Goal: Task Accomplishment & Management: Use online tool/utility

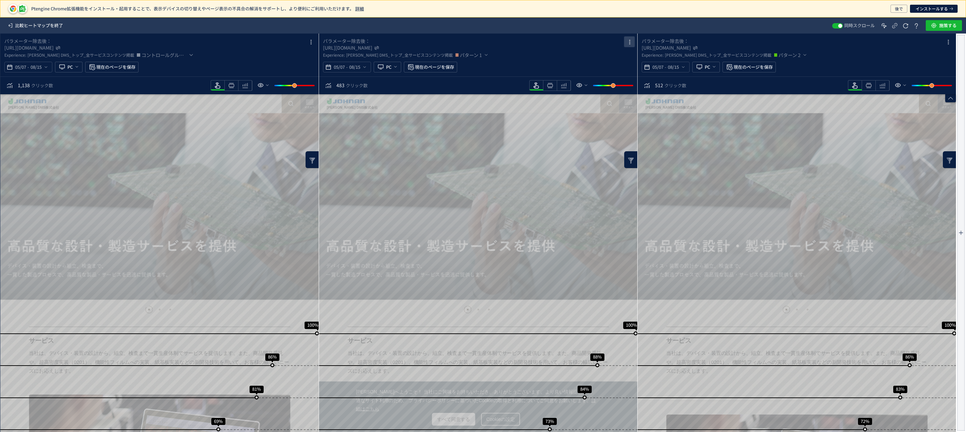
click at [628, 45] on icon "heatmap-box" at bounding box center [630, 42] width 8 height 8
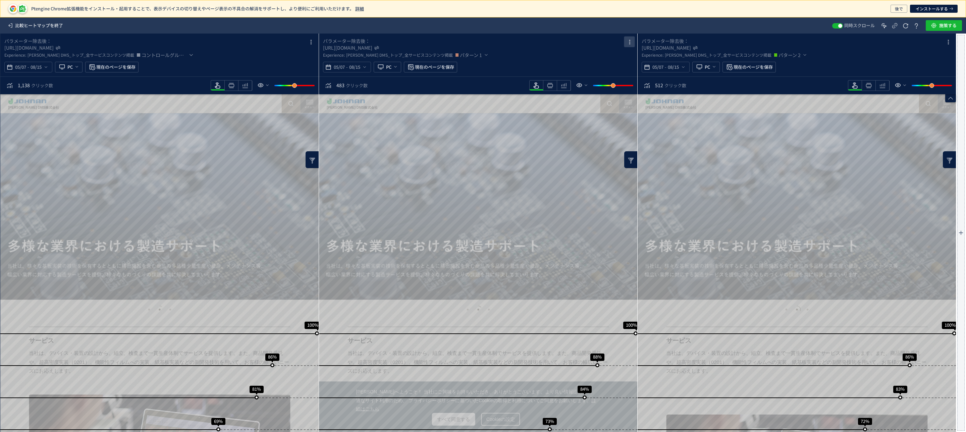
click at [630, 42] on icon "heatmap-box" at bounding box center [630, 42] width 8 height 8
click at [272, 81] on p "削除" at bounding box center [171, 171] width 200 height 200
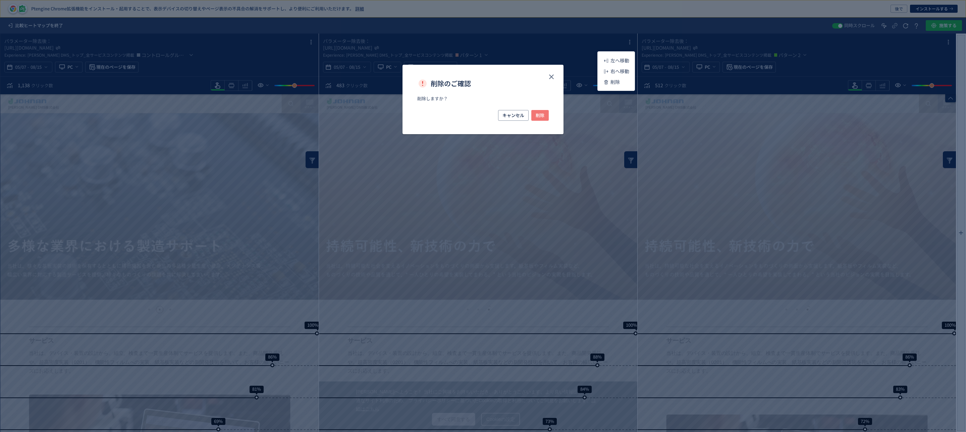
drag, startPoint x: 542, startPoint y: 114, endPoint x: 652, endPoint y: 284, distance: 202.7
click at [541, 114] on span "削除" at bounding box center [540, 115] width 9 height 11
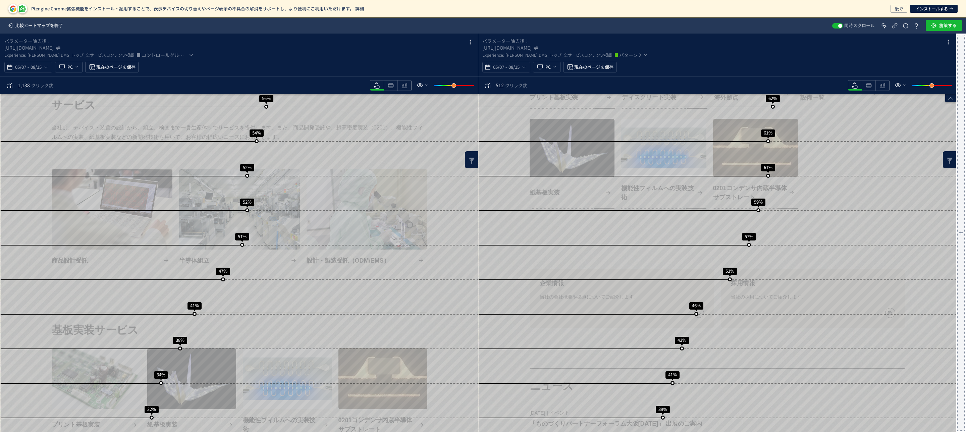
scroll to position [591, 0]
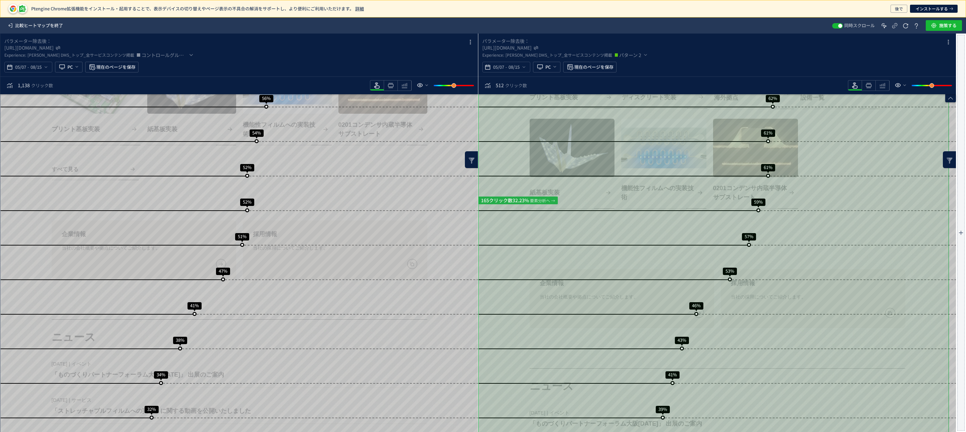
drag, startPoint x: 951, startPoint y: 278, endPoint x: 951, endPoint y: 263, distance: 15.1
click at [951, 263] on div "スクロール到達率 100% スクロール到達率 86% スクロール到達率 83% スクロール到達率 72% スクロール到達率 69% スクロール到達率 68% …" at bounding box center [717, 231] width 478 height 1455
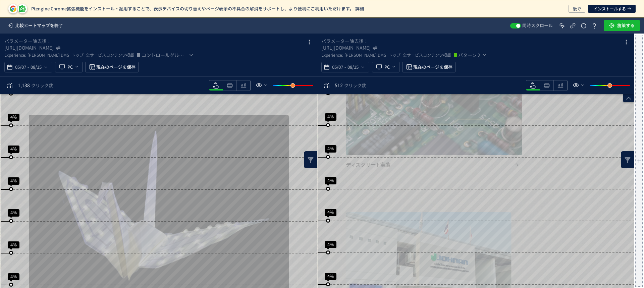
scroll to position [1606, 0]
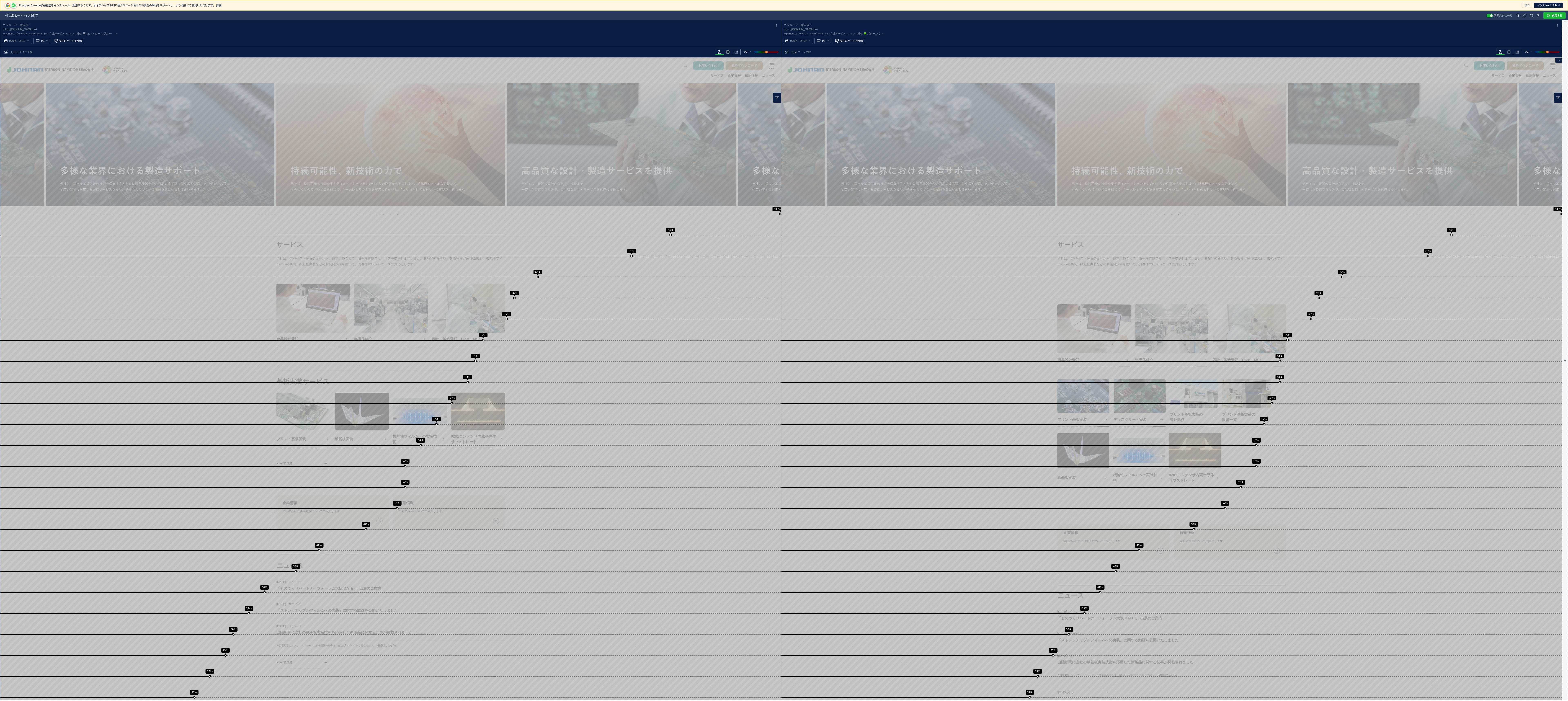
click at [588, 53] on div "heatmap-toolbar" at bounding box center [728, 52] width 9 height 7
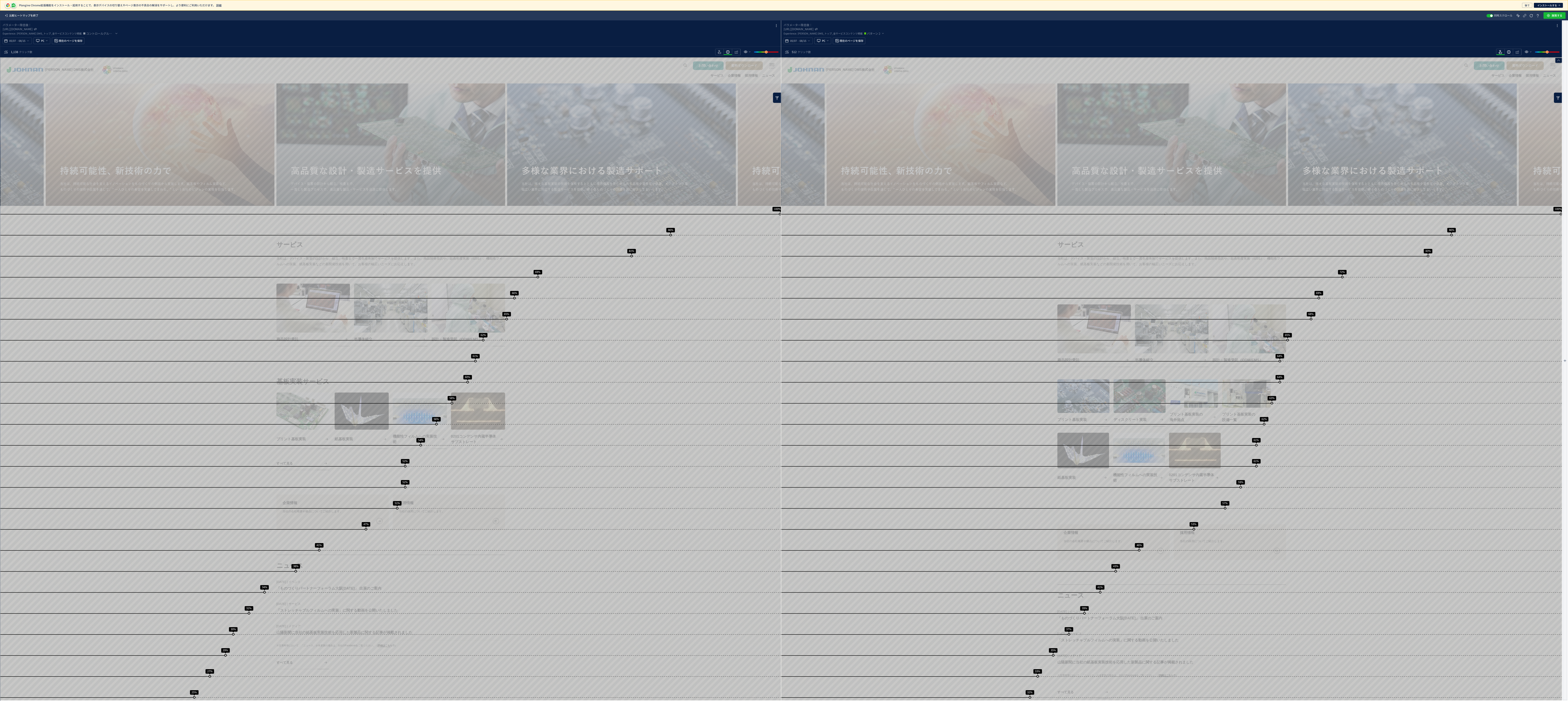
click at [588, 55] on span "heatmap-toolbar" at bounding box center [727, 54] width 8 height 1
